Goal: Complete application form: Complete application form

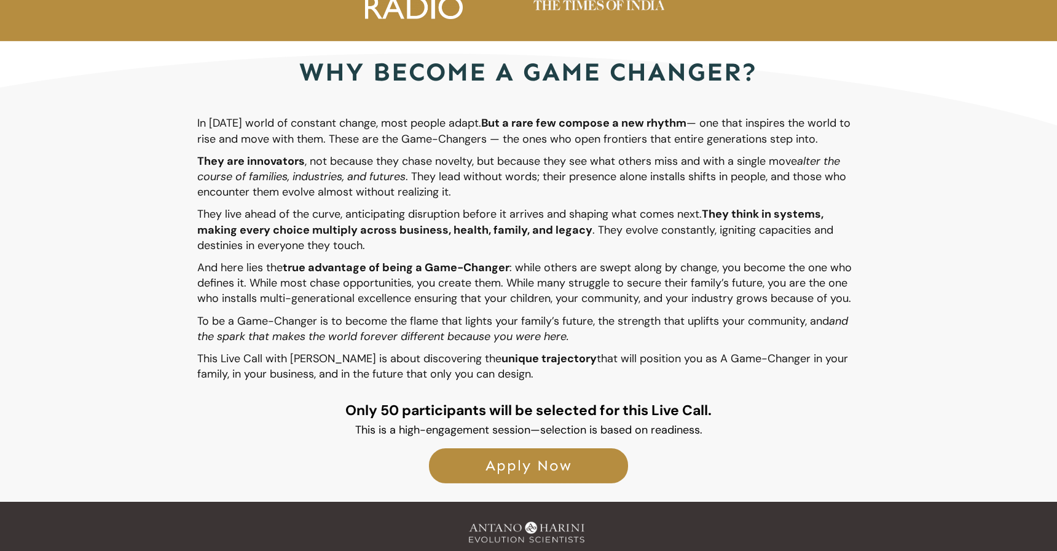
scroll to position [2229, 0]
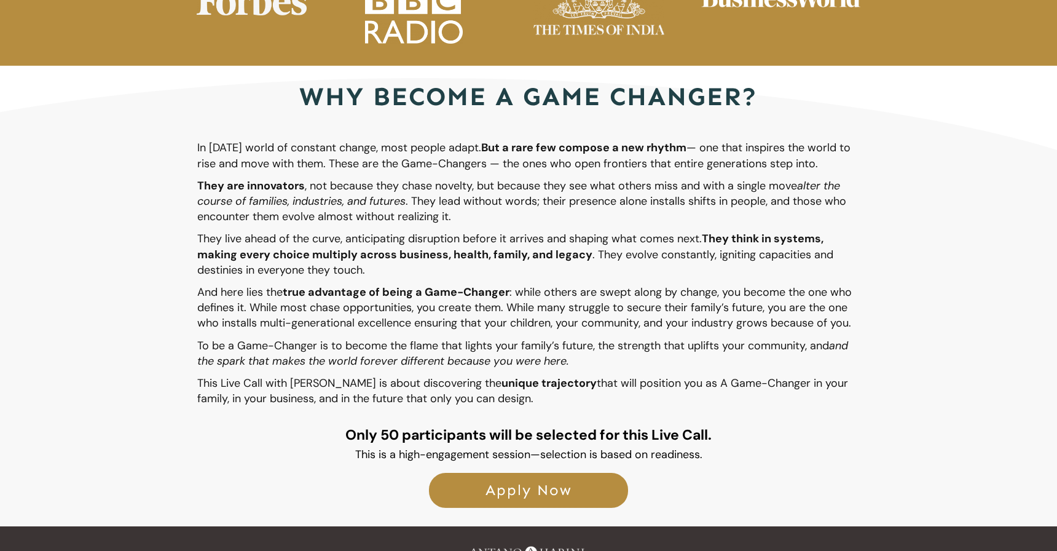
click at [523, 481] on span "Apply Now" at bounding box center [529, 490] width 172 height 18
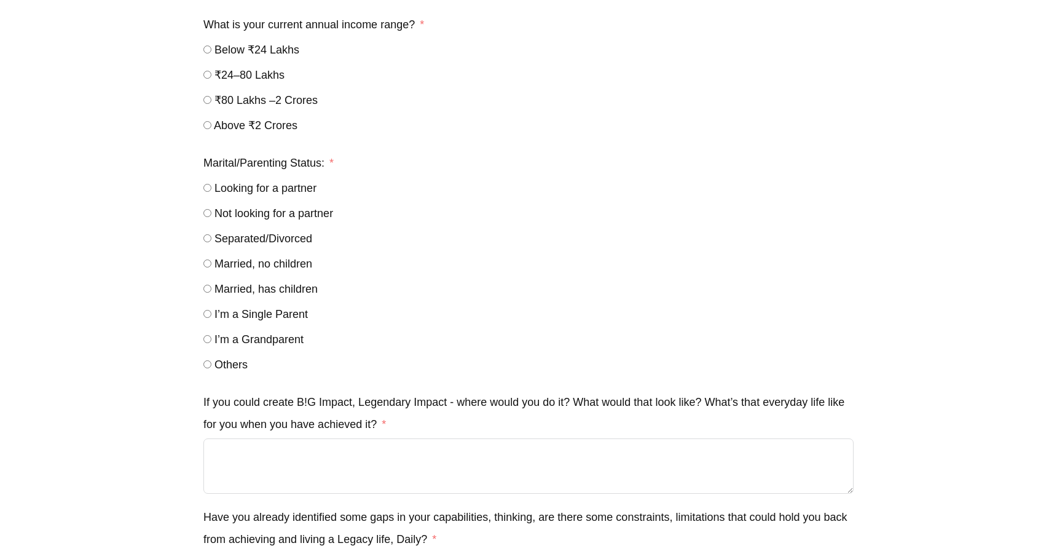
scroll to position [1107, 0]
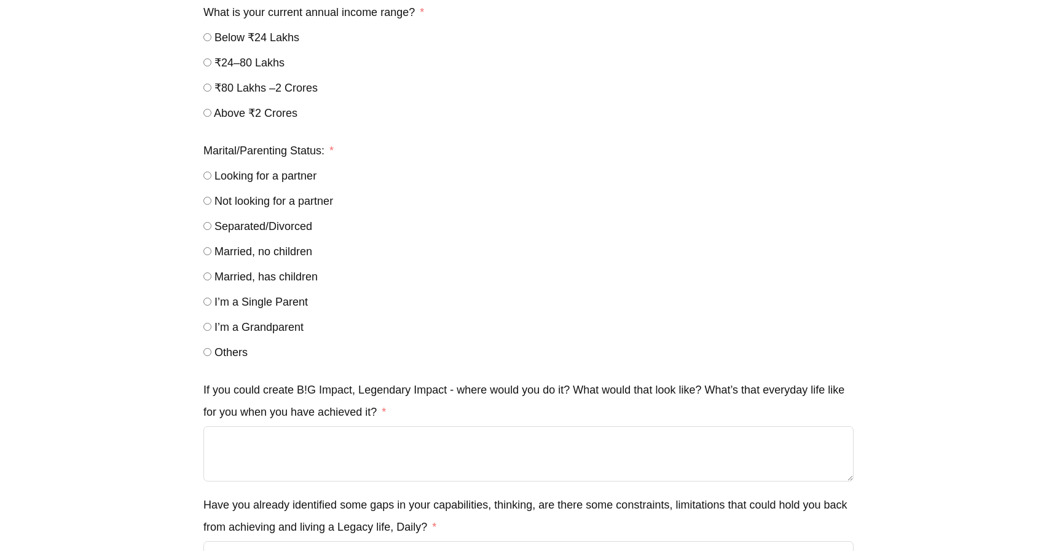
click at [186, 400] on div "Fill in your best Application Private call with antano (#96) Δ Tell us a bit ab…" at bounding box center [529, 2] width 1056 height 2074
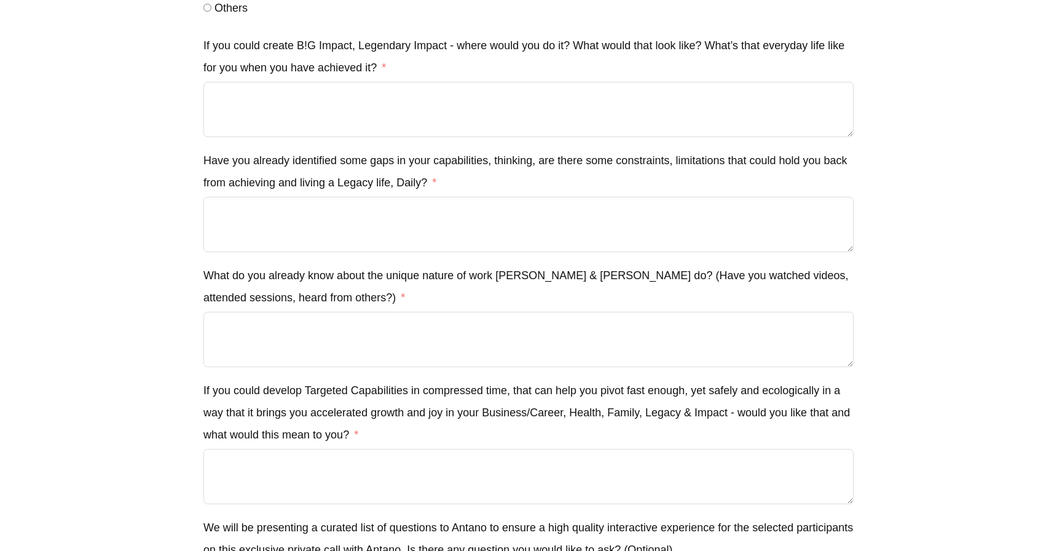
scroll to position [1426, 0]
